Goal: Task Accomplishment & Management: Use online tool/utility

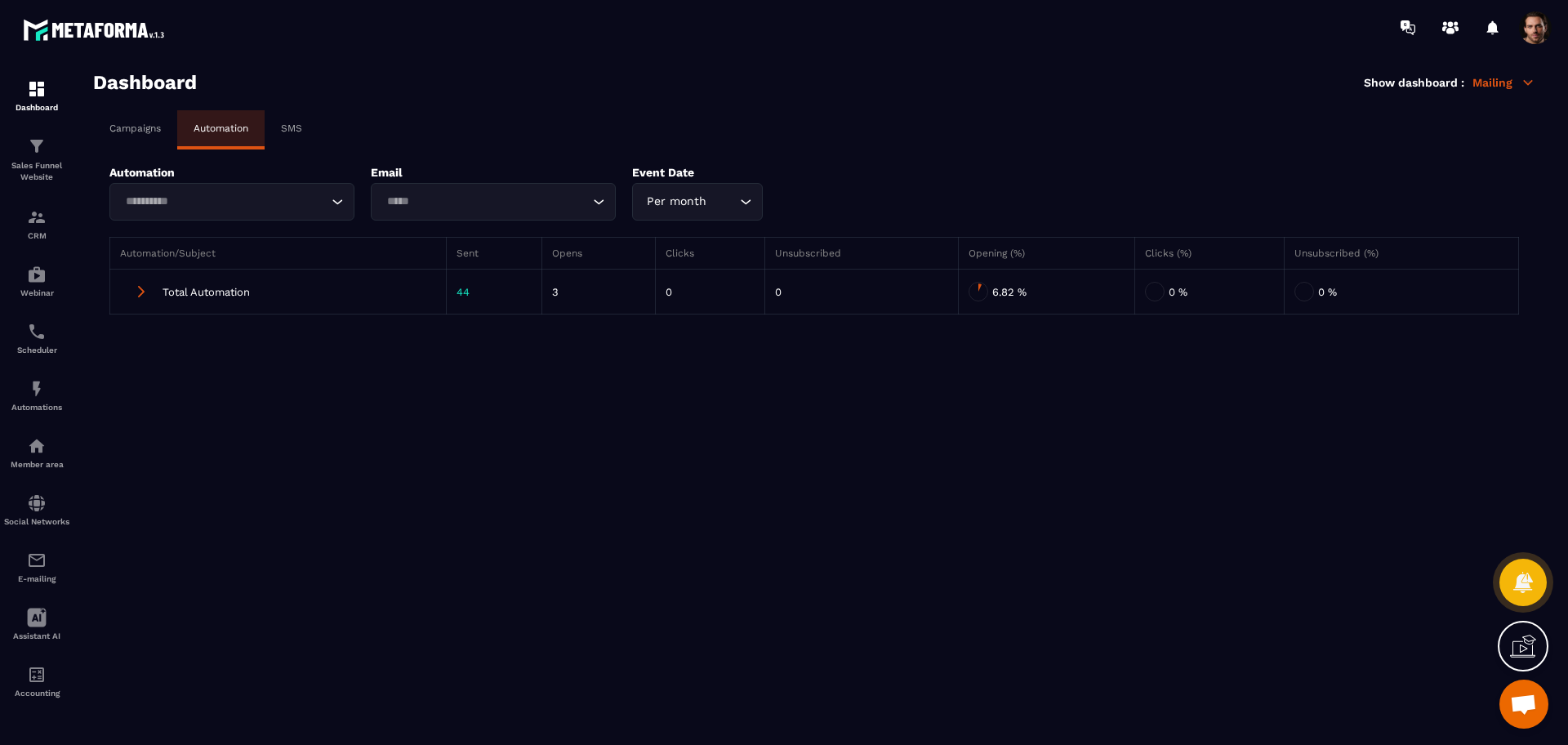
click at [269, 196] on input "Search for option" at bounding box center [224, 202] width 207 height 18
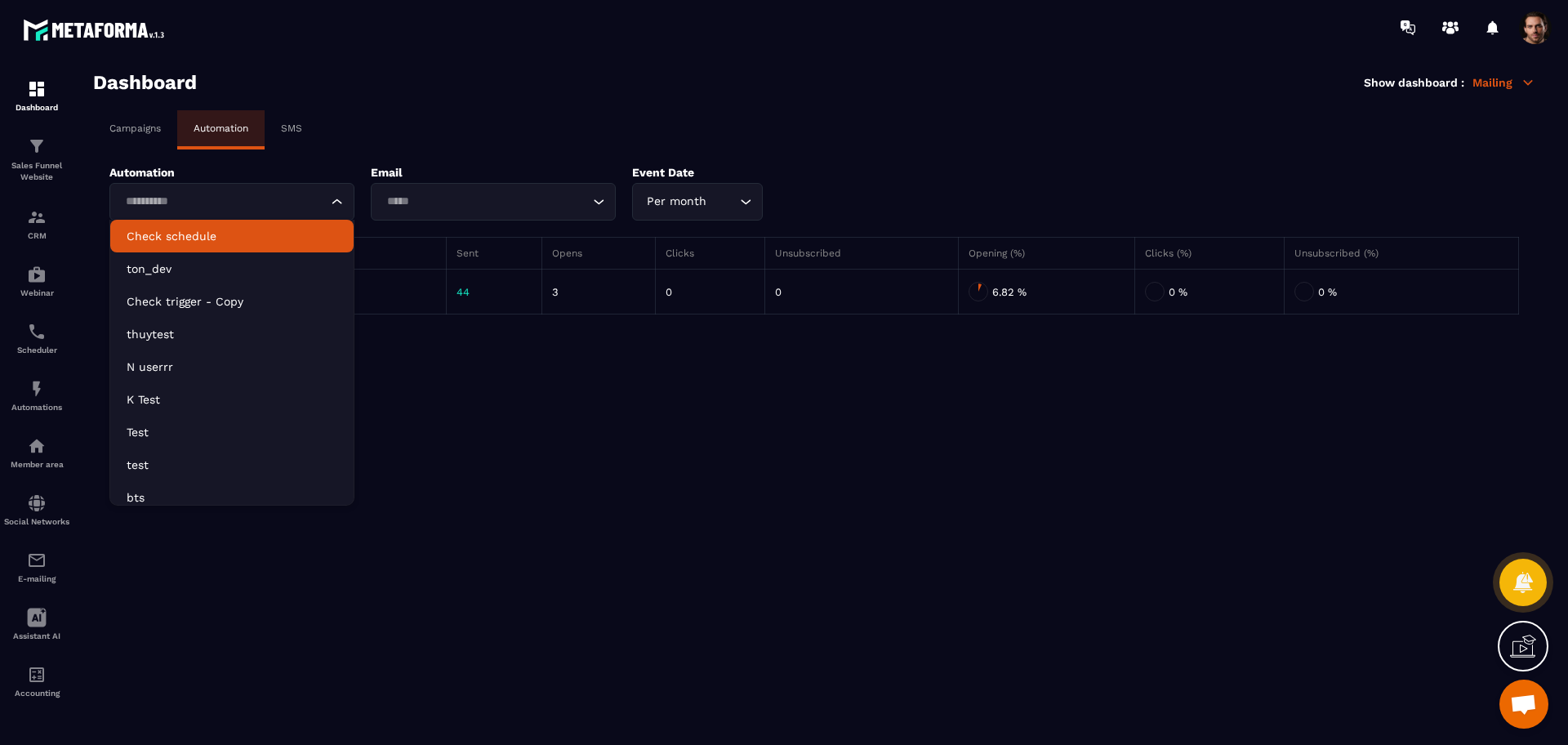
click at [255, 233] on p "Check schedule" at bounding box center [232, 237] width 211 height 17
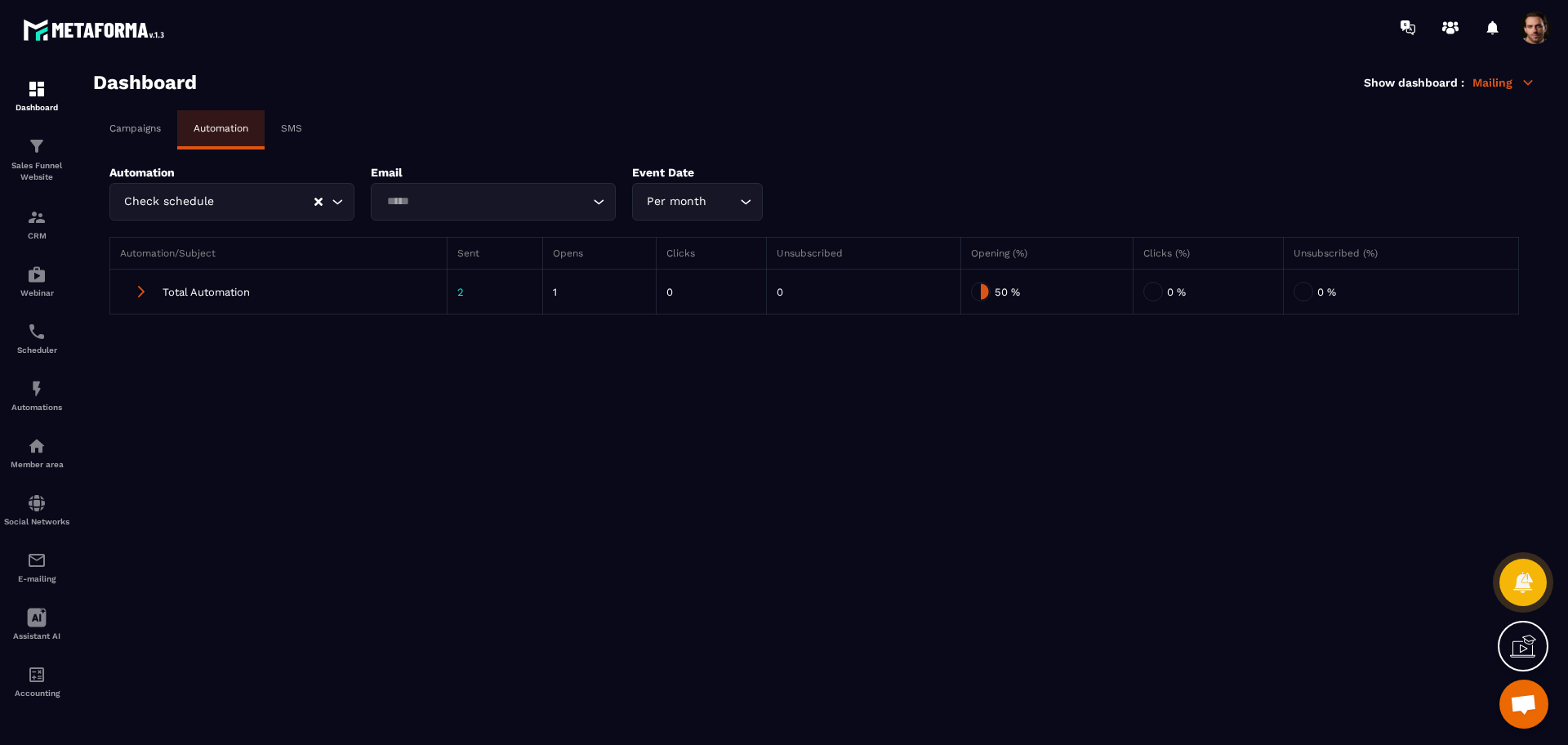
click at [491, 202] on input "Search for option" at bounding box center [485, 202] width 207 height 18
click at [488, 240] on p "Send an email "[DOMAIN_NAME][EMAIL_ADDRESS][DOMAIN_NAME]"" at bounding box center [493, 237] width 211 height 17
